Goal: Transaction & Acquisition: Subscribe to service/newsletter

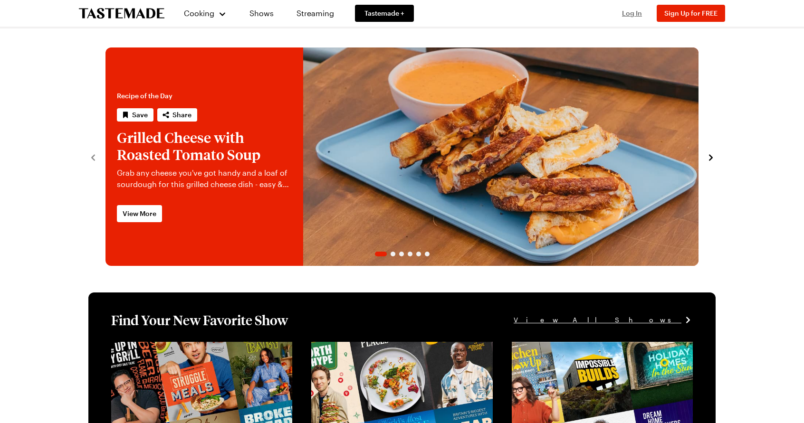
click at [633, 14] on span "Log In" at bounding box center [632, 13] width 20 height 8
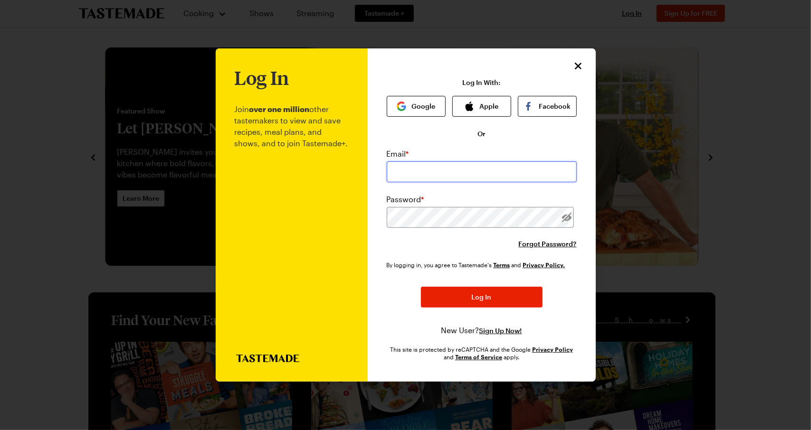
click at [426, 163] on input "email" at bounding box center [482, 172] width 190 height 21
type input "[EMAIL_ADDRESS][DOMAIN_NAME]"
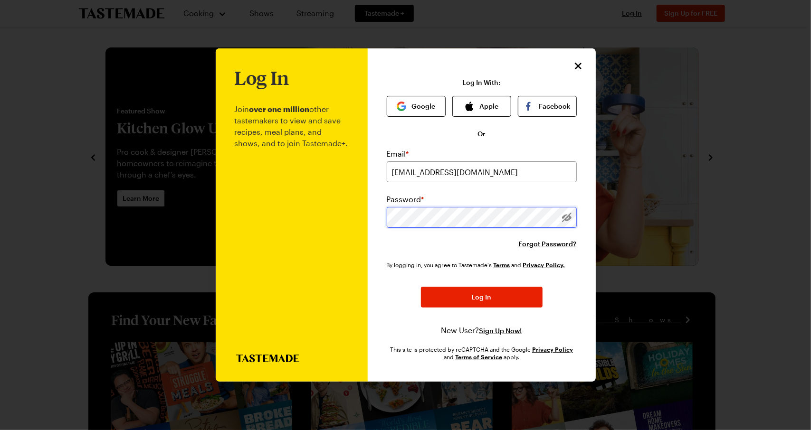
click at [421, 287] on button "Log In" at bounding box center [482, 297] width 122 height 21
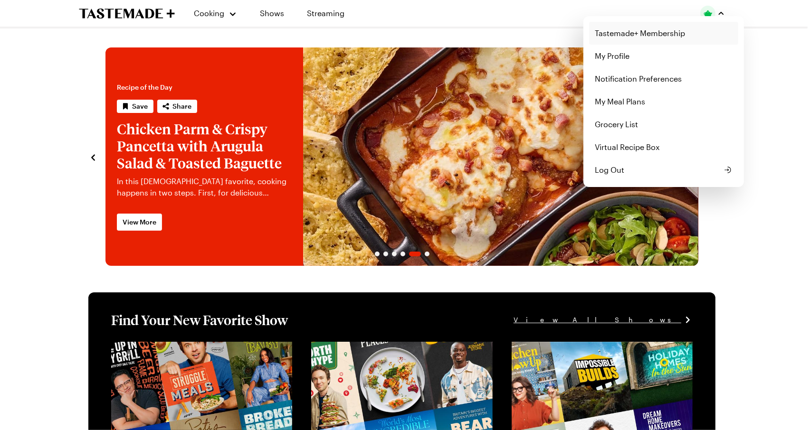
click at [648, 30] on link "Tastemade+ Membership" at bounding box center [663, 33] width 149 height 23
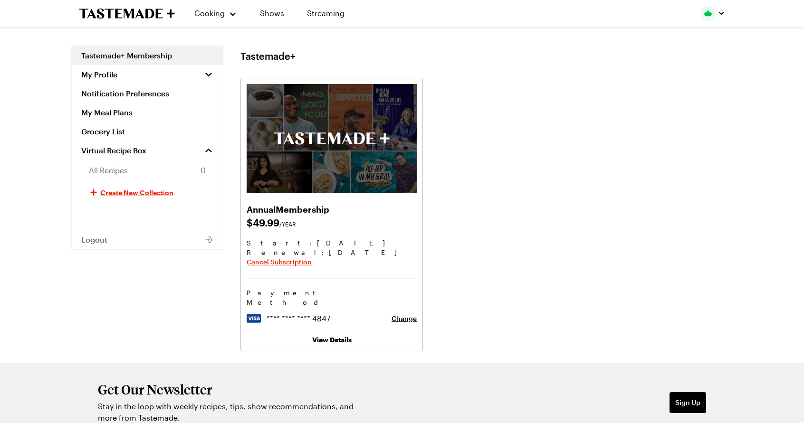
click at [335, 336] on link "View Details" at bounding box center [331, 340] width 39 height 8
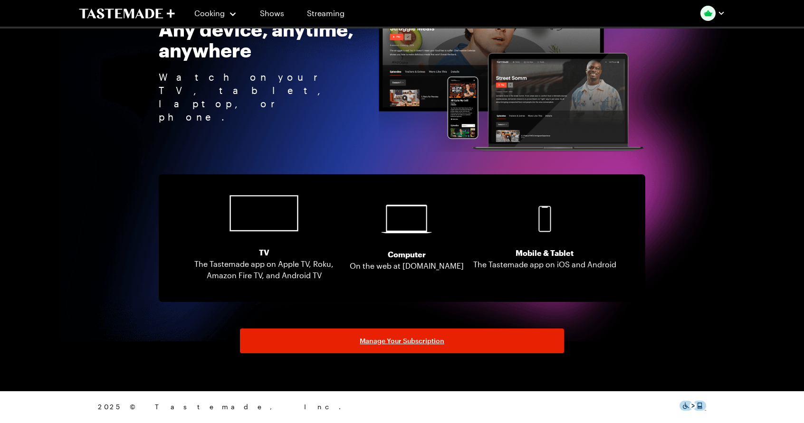
scroll to position [1848, 0]
click at [271, 15] on link "Shows" at bounding box center [271, 13] width 43 height 27
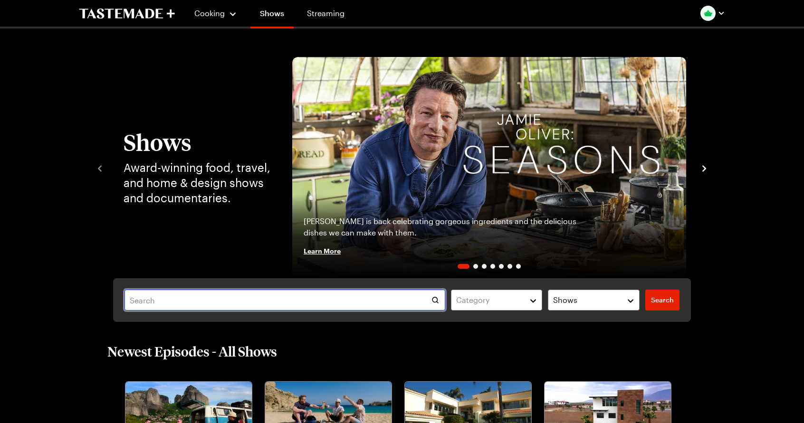
click at [166, 300] on input "text" at bounding box center [284, 300] width 321 height 21
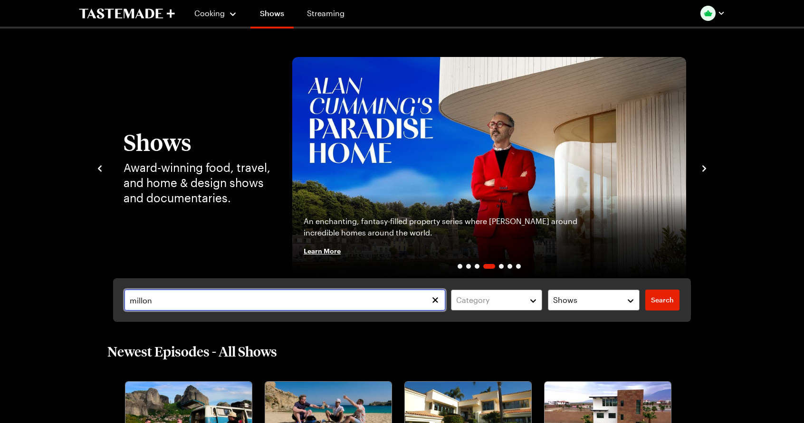
click at [142, 299] on input "millon" at bounding box center [284, 300] width 321 height 21
click at [179, 301] on input "million" at bounding box center [284, 300] width 321 height 21
type input "million dollar"
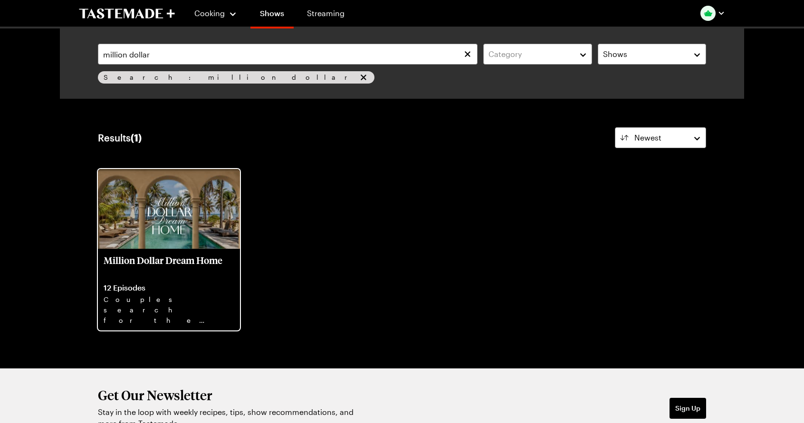
click at [178, 283] on p "12 Episodes" at bounding box center [169, 288] width 131 height 10
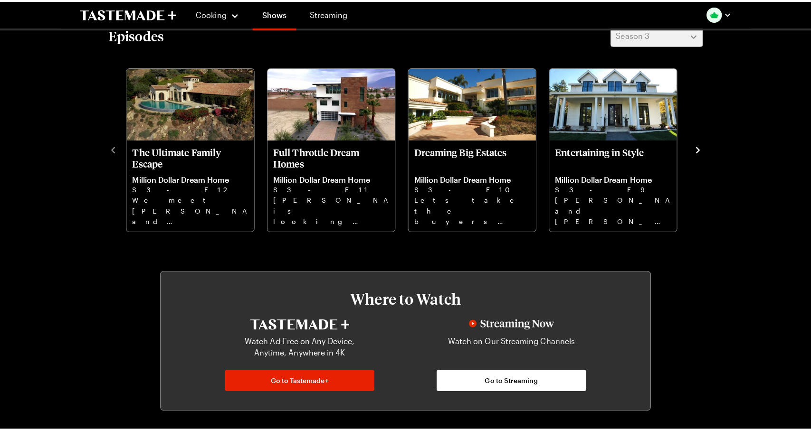
scroll to position [348, 0]
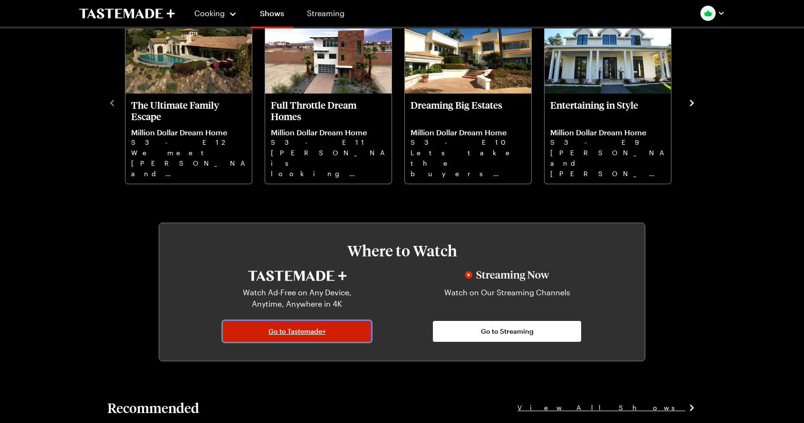
click at [283, 332] on span "Go to Tastemade+" at bounding box center [296, 332] width 57 height 10
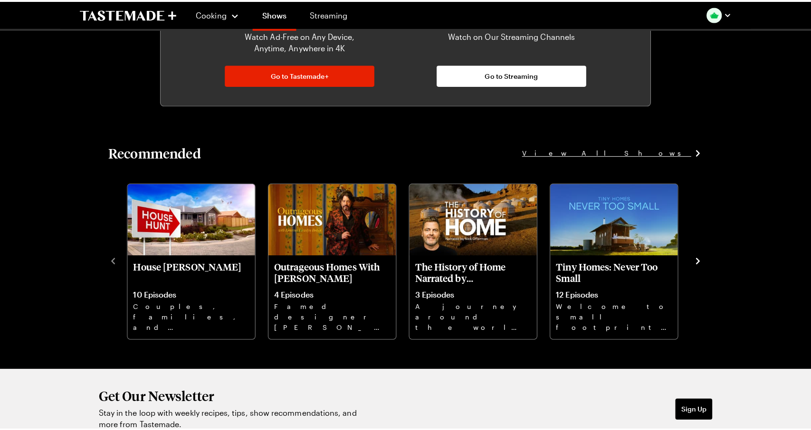
scroll to position [587, 0]
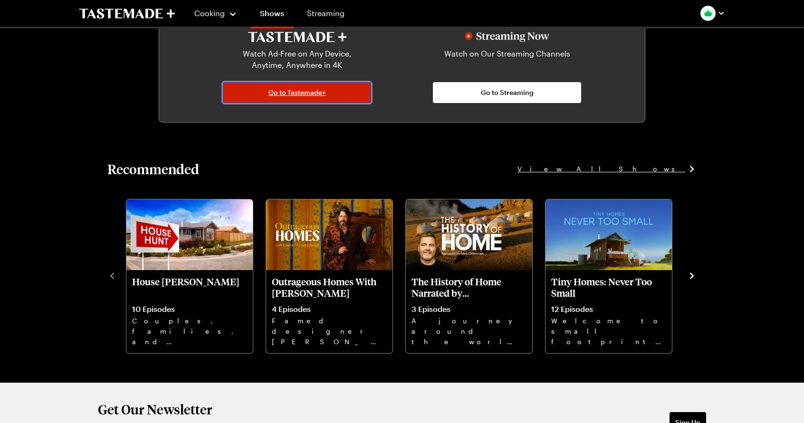
click at [274, 89] on span "Go to Tastemade+" at bounding box center [296, 93] width 57 height 10
